Goal: Navigation & Orientation: Find specific page/section

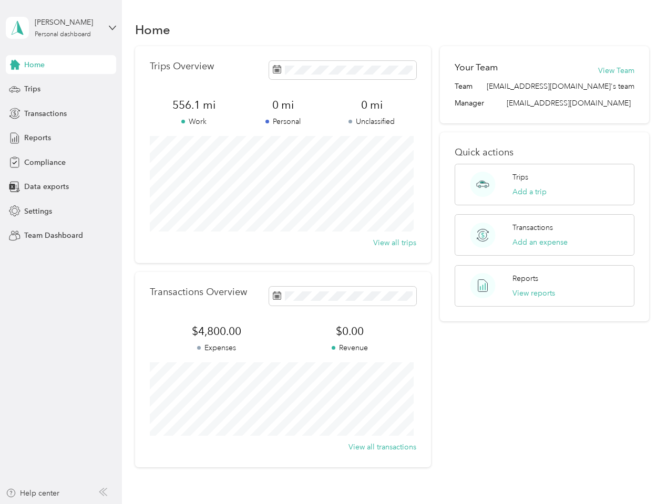
click at [333, 252] on div "Trips Overview 556.1 mi Work 0 mi Personal 0 mi Unclassified View all trips" at bounding box center [283, 154] width 296 height 217
click at [61, 28] on div "[PERSON_NAME]" at bounding box center [68, 22] width 66 height 11
click at [61, 65] on div "You’re signed in as [EMAIL_ADDRESS][DOMAIN_NAME] Team dashboard Personal dashbo…" at bounding box center [116, 91] width 221 height 107
click at [15, 65] on div "You’re signed in as [EMAIL_ADDRESS][DOMAIN_NAME] Team dashboard Personal dashbo…" at bounding box center [116, 91] width 221 height 107
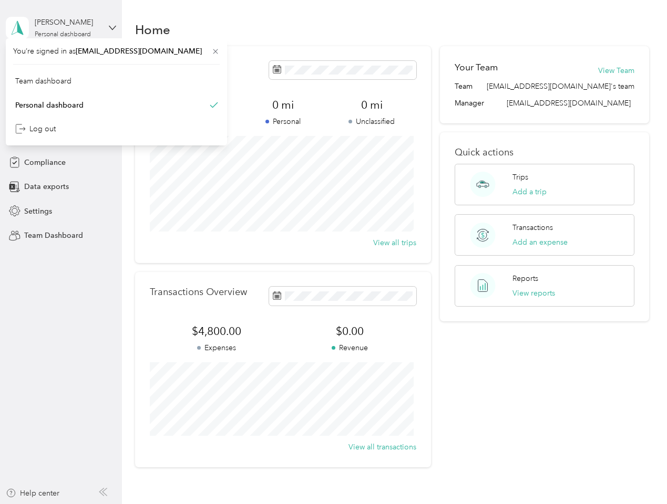
click at [61, 89] on div "Trips" at bounding box center [61, 89] width 110 height 19
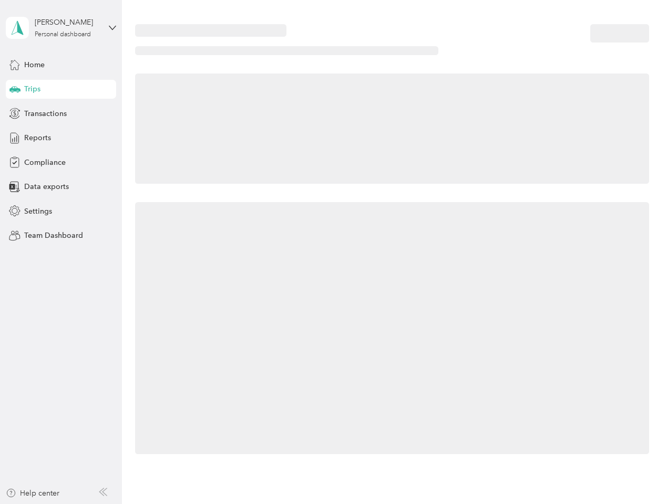
click at [15, 89] on icon at bounding box center [14, 88] width 11 height 5
click at [61, 113] on span "Transactions" at bounding box center [45, 113] width 43 height 11
click at [15, 113] on icon at bounding box center [15, 114] width 12 height 12
click at [61, 138] on div "Reports" at bounding box center [61, 138] width 110 height 19
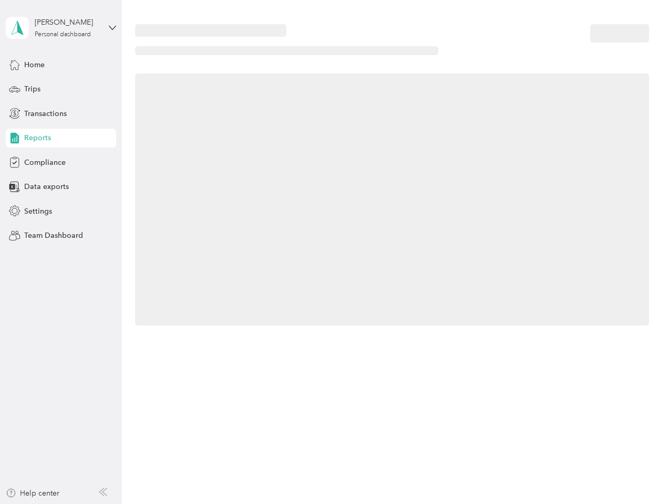
click at [15, 138] on icon at bounding box center [15, 138] width 12 height 12
